Goal: Transaction & Acquisition: Purchase product/service

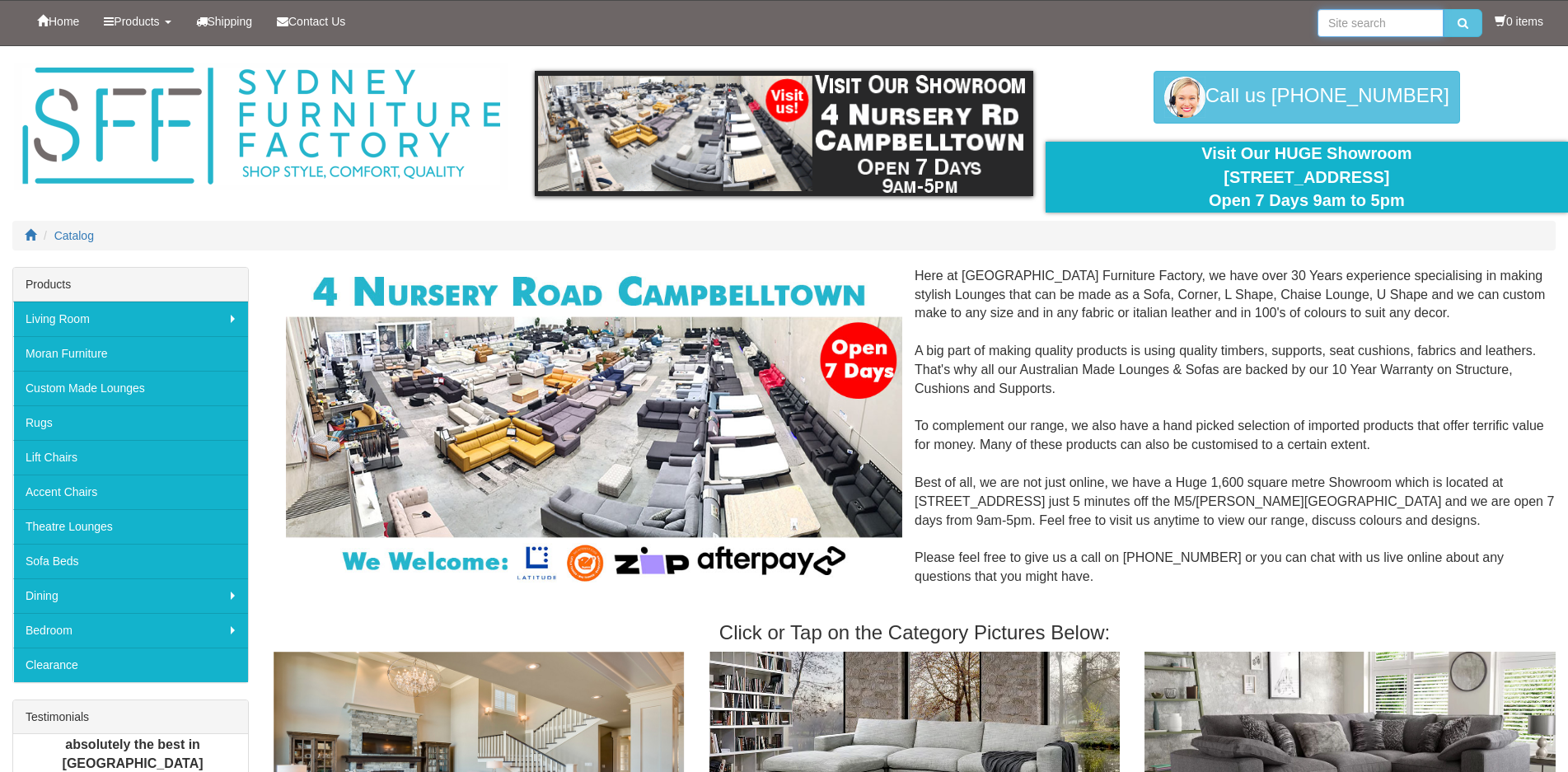
click at [1344, 26] on input "search" at bounding box center [1380, 23] width 126 height 28
type input "monet"
click at [1443, 9] on button "submit" at bounding box center [1463, 23] width 39 height 28
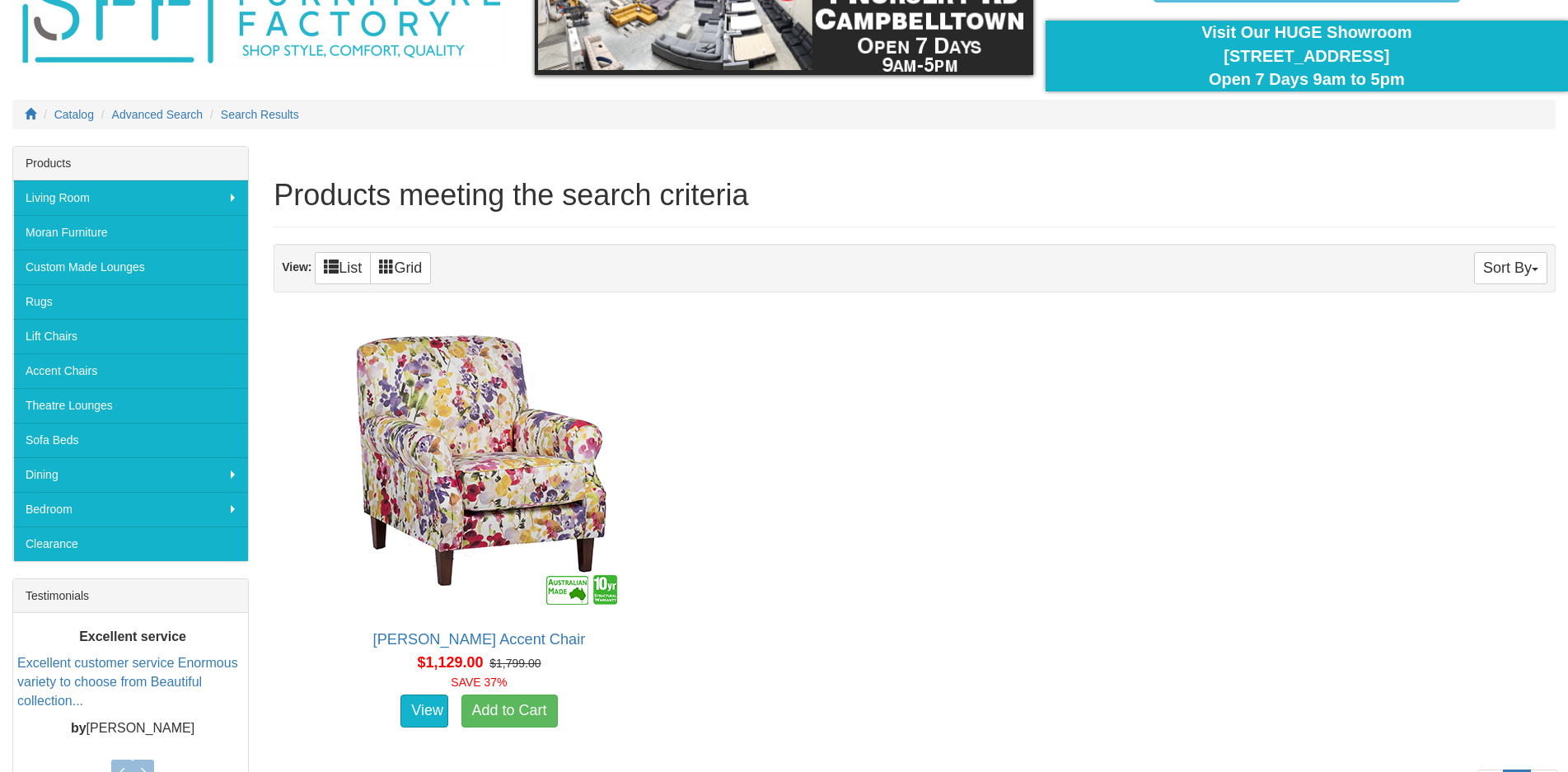
scroll to position [115, 0]
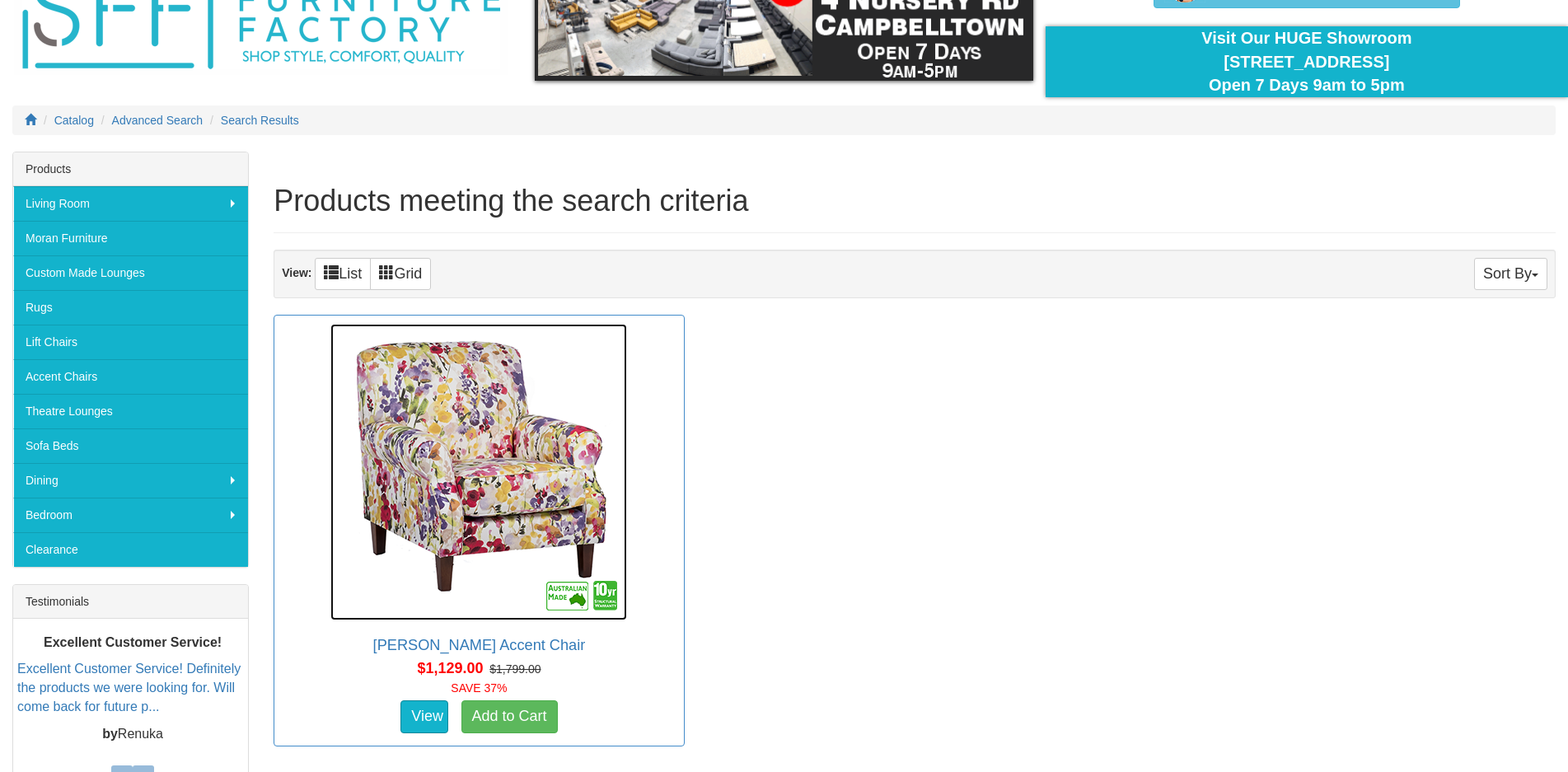
click at [522, 496] on img at bounding box center [479, 472] width 297 height 297
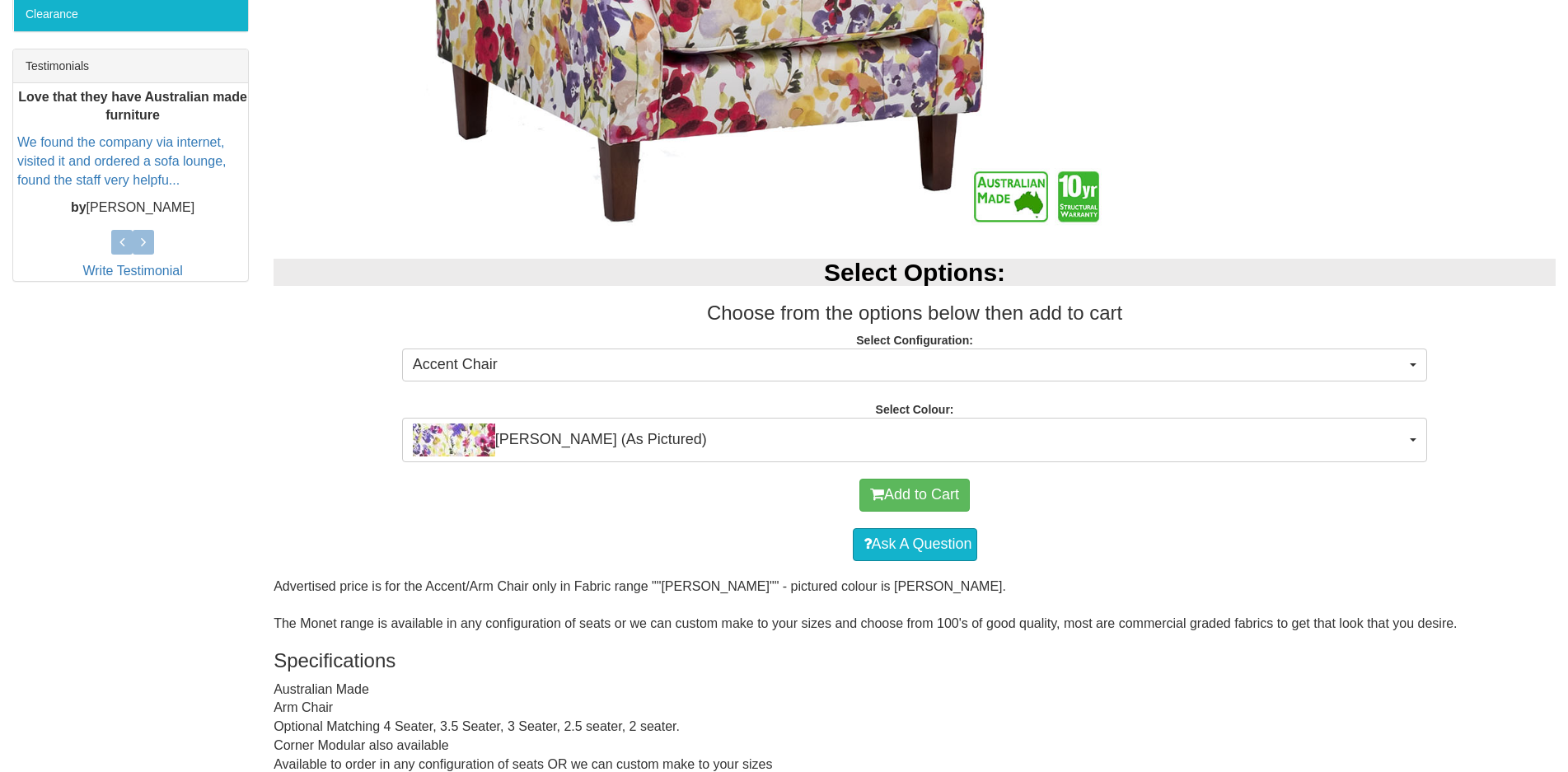
scroll to position [648, 0]
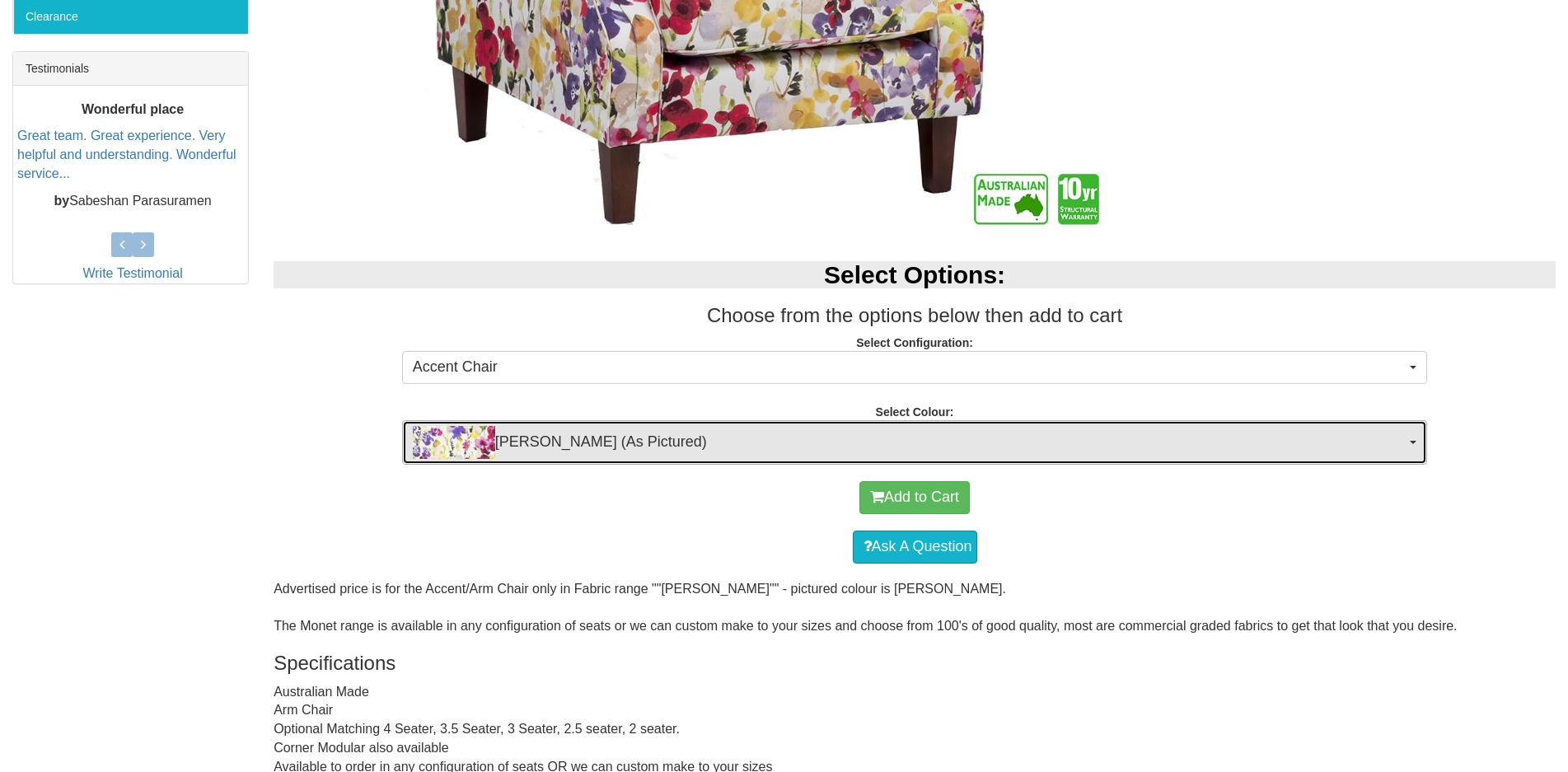
click at [611, 448] on span "[PERSON_NAME] (As Pictured)" at bounding box center [909, 442] width 993 height 33
